Goal: Information Seeking & Learning: Learn about a topic

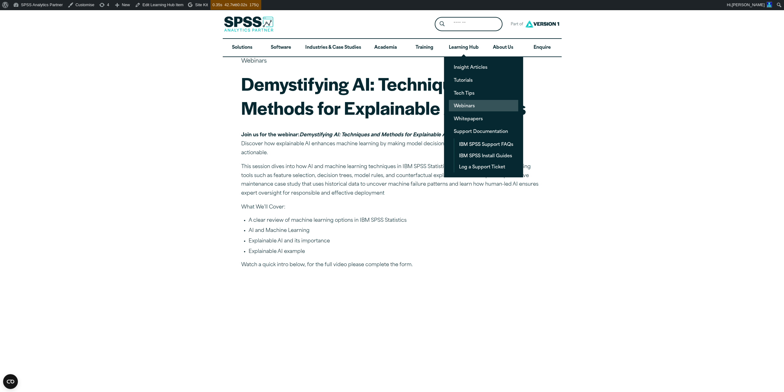
click at [467, 107] on link "Webinars" at bounding box center [483, 105] width 69 height 11
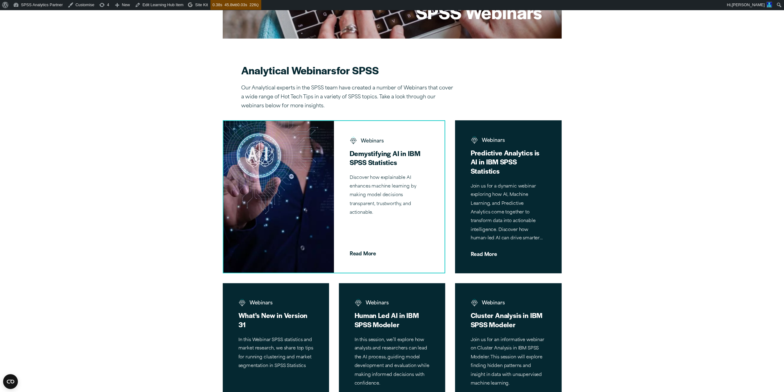
scroll to position [147, 0]
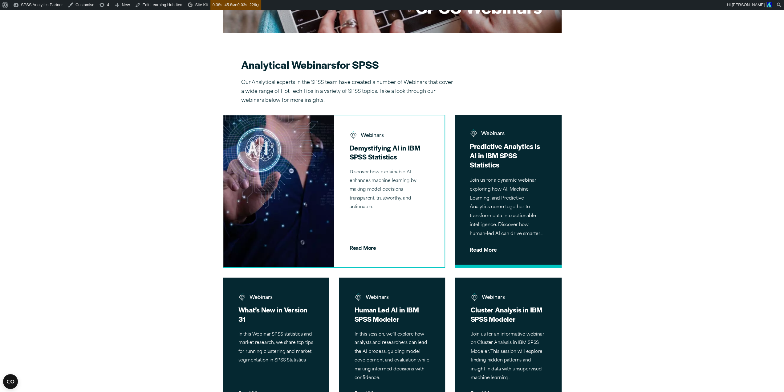
click at [502, 209] on p "Join us for a dynamic webinar exploring how AI, Machine Learning, and Predictiv…" at bounding box center [508, 207] width 77 height 62
